Goal: Use online tool/utility: Utilize a website feature to perform a specific function

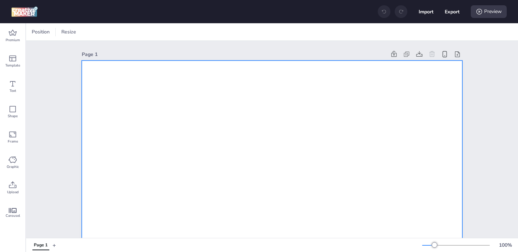
click at [11, 33] on icon at bounding box center [12, 33] width 8 height 8
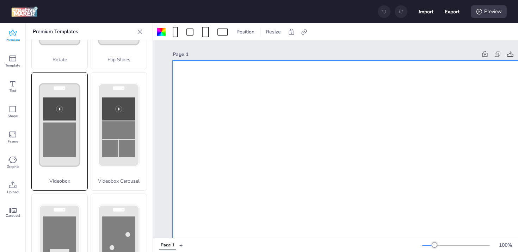
scroll to position [264, 0]
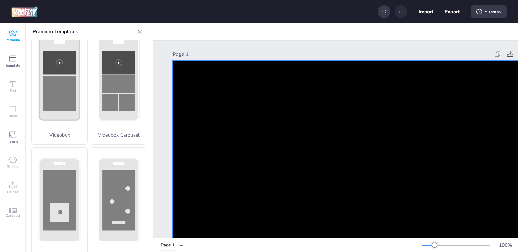
click at [333, 120] on video at bounding box center [363, 162] width 380 height 203
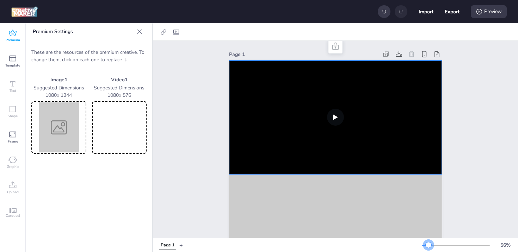
drag, startPoint x: 434, startPoint y: 245, endPoint x: 427, endPoint y: 246, distance: 7.1
click at [427, 246] on div at bounding box center [429, 245] width 6 height 6
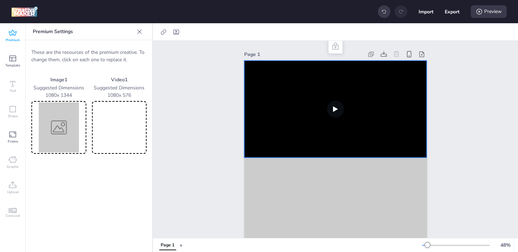
click at [327, 95] on video at bounding box center [335, 109] width 182 height 97
click at [118, 121] on video at bounding box center [119, 128] width 52 height 50
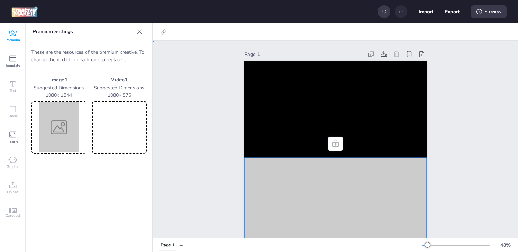
click at [53, 114] on img at bounding box center [59, 128] width 52 height 50
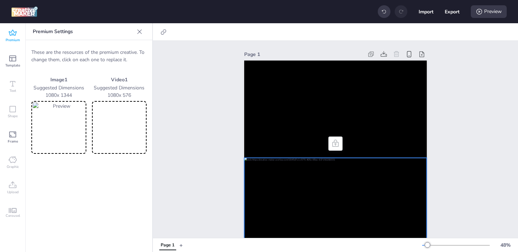
scroll to position [95, 0]
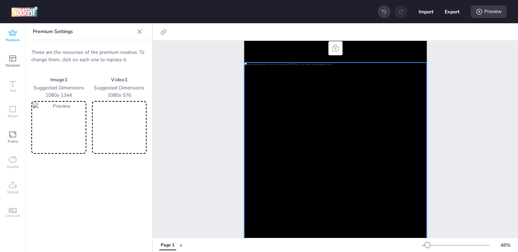
click at [367, 153] on div at bounding box center [335, 175] width 182 height 227
click at [50, 123] on img at bounding box center [59, 128] width 52 height 50
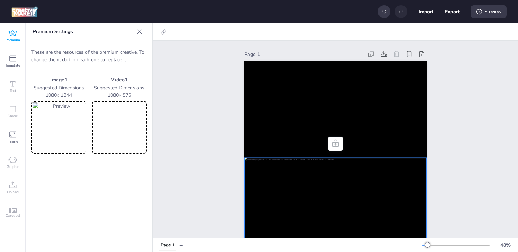
scroll to position [161, 0]
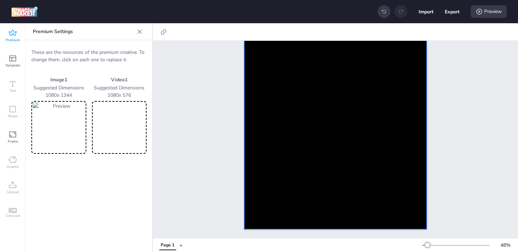
click at [323, 128] on div at bounding box center [335, 115] width 182 height 227
click at [66, 127] on img at bounding box center [59, 128] width 52 height 50
click at [59, 127] on img at bounding box center [59, 128] width 52 height 50
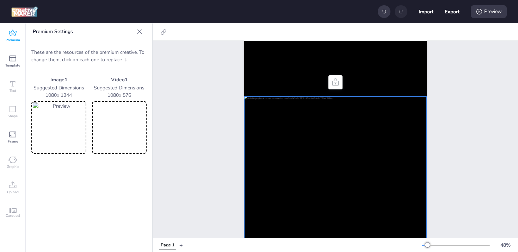
scroll to position [114, 0]
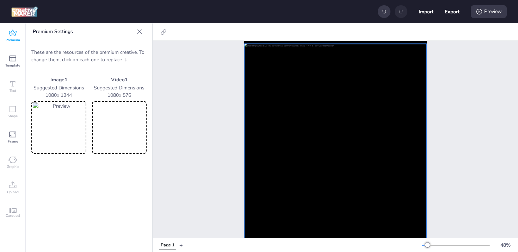
drag, startPoint x: 114, startPoint y: 186, endPoint x: 87, endPoint y: 147, distance: 47.6
click at [114, 186] on div "Premium Settings These are the resources of the premium creative. To change the…" at bounding box center [89, 137] width 127 height 229
click at [103, 120] on video at bounding box center [119, 128] width 52 height 50
click at [55, 129] on img at bounding box center [59, 128] width 52 height 50
click at [311, 111] on div at bounding box center [335, 157] width 182 height 227
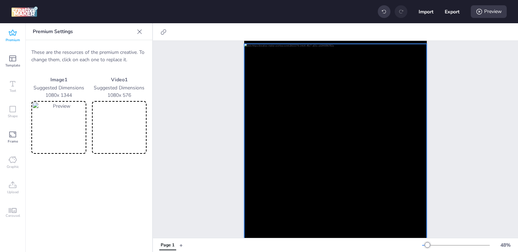
click at [59, 129] on img at bounding box center [59, 128] width 52 height 50
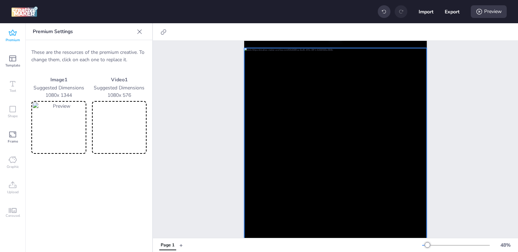
scroll to position [0, 0]
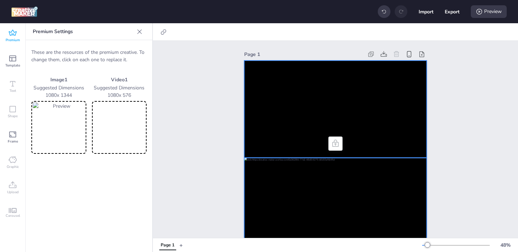
click at [370, 89] on video at bounding box center [335, 109] width 182 height 97
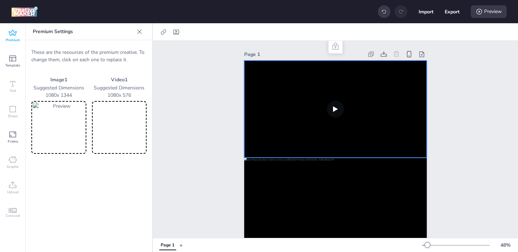
click at [128, 126] on video at bounding box center [119, 128] width 52 height 50
click at [307, 109] on video at bounding box center [335, 109] width 182 height 97
click at [179, 31] on icon at bounding box center [176, 32] width 7 height 7
select select "contain"
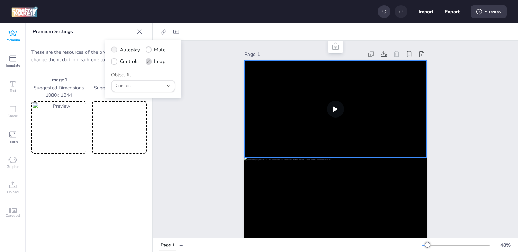
click at [130, 50] on span "Autoplay" at bounding box center [130, 49] width 20 height 7
click at [115, 50] on input "Autoplay" at bounding box center [113, 52] width 5 height 5
checkbox input "true"
click at [127, 63] on span "Controls" at bounding box center [129, 61] width 19 height 7
click at [115, 63] on input "Controls" at bounding box center [113, 64] width 5 height 5
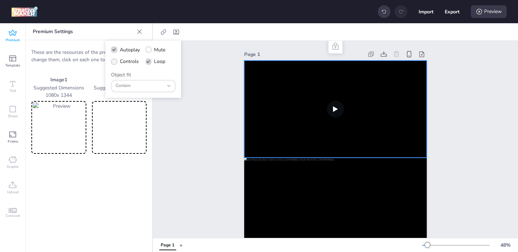
checkbox input "true"
click at [477, 63] on div "Page 1" at bounding box center [335, 217] width 365 height 353
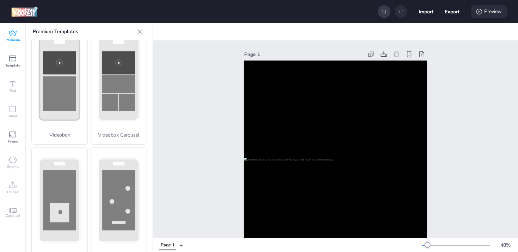
click at [482, 12] on icon at bounding box center [479, 11] width 7 height 7
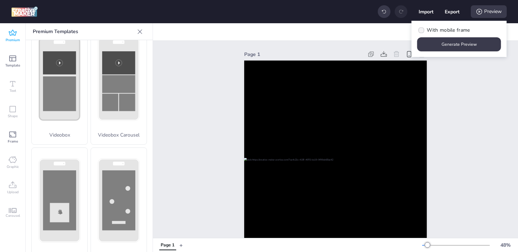
click at [445, 32] on span "With mobile frame" at bounding box center [448, 29] width 43 height 7
click at [422, 32] on input "With mobile frame" at bounding box center [420, 33] width 5 height 5
checkbox input "true"
click at [460, 43] on button "Generate Preview" at bounding box center [459, 45] width 81 height 14
